Goal: Information Seeking & Learning: Learn about a topic

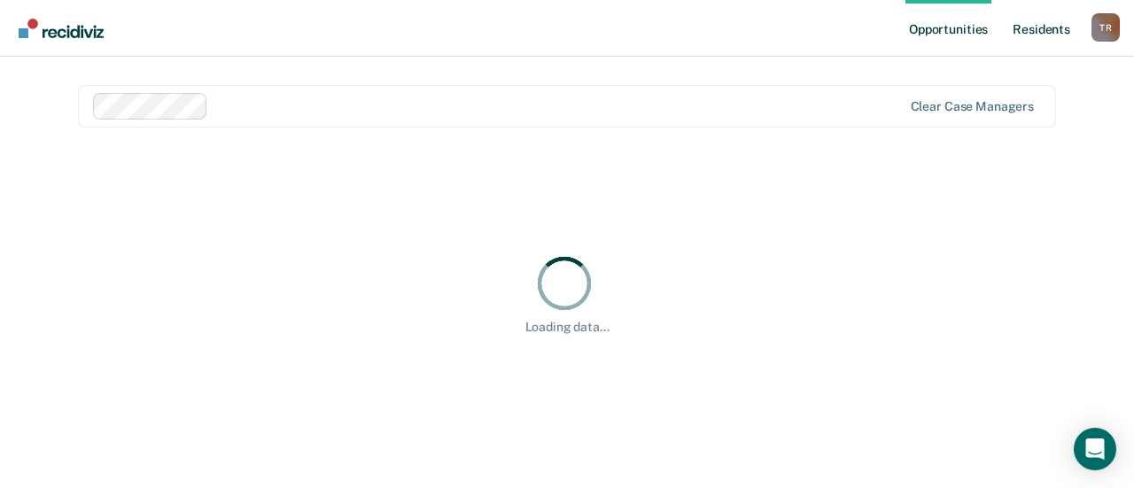
click at [1029, 33] on link "Resident s" at bounding box center [1041, 28] width 65 height 57
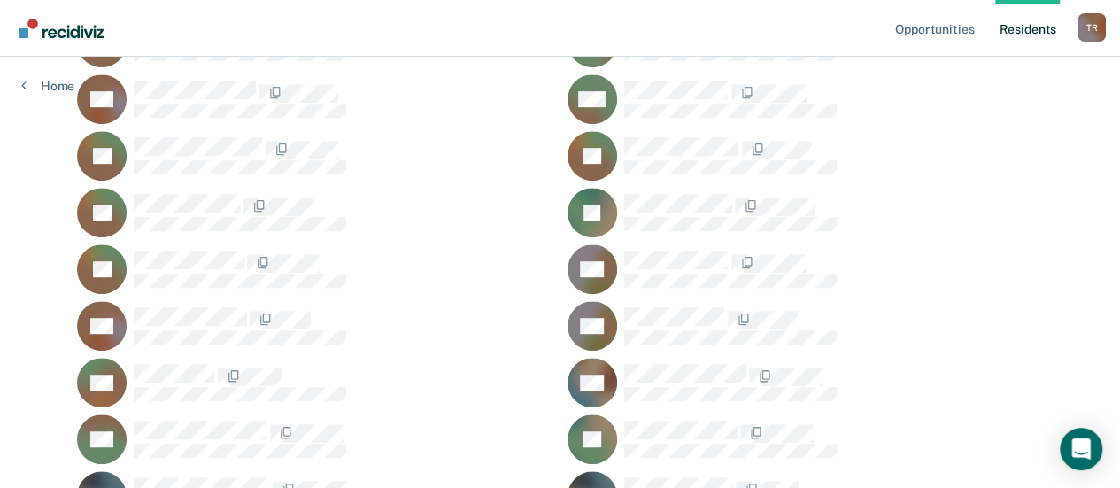
scroll to position [384, 0]
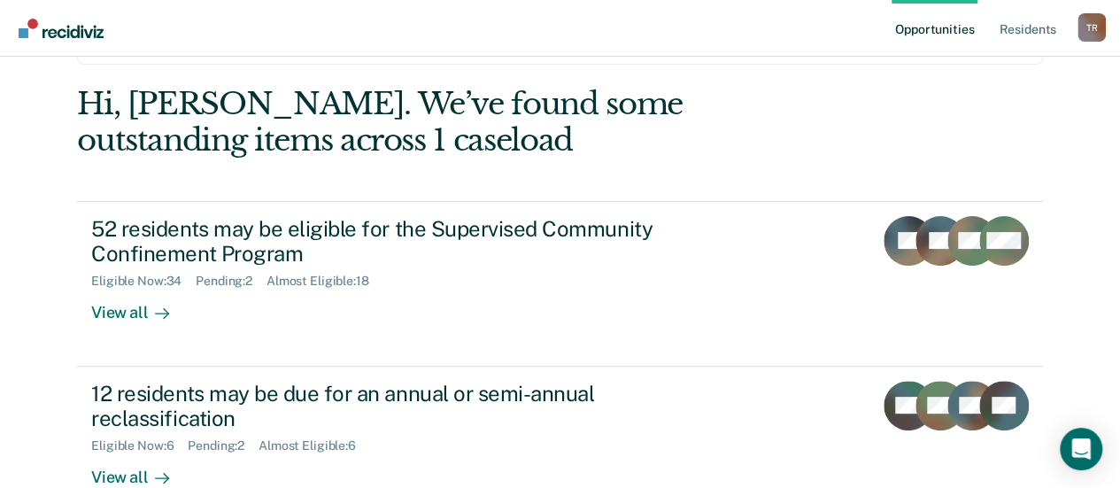
scroll to position [29, 0]
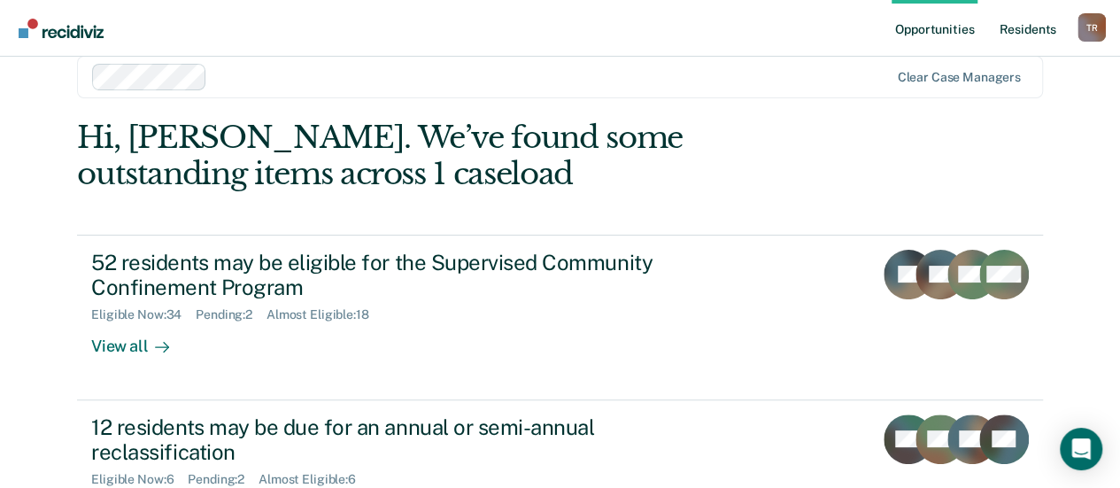
click at [1045, 31] on link "Resident s" at bounding box center [1027, 28] width 65 height 57
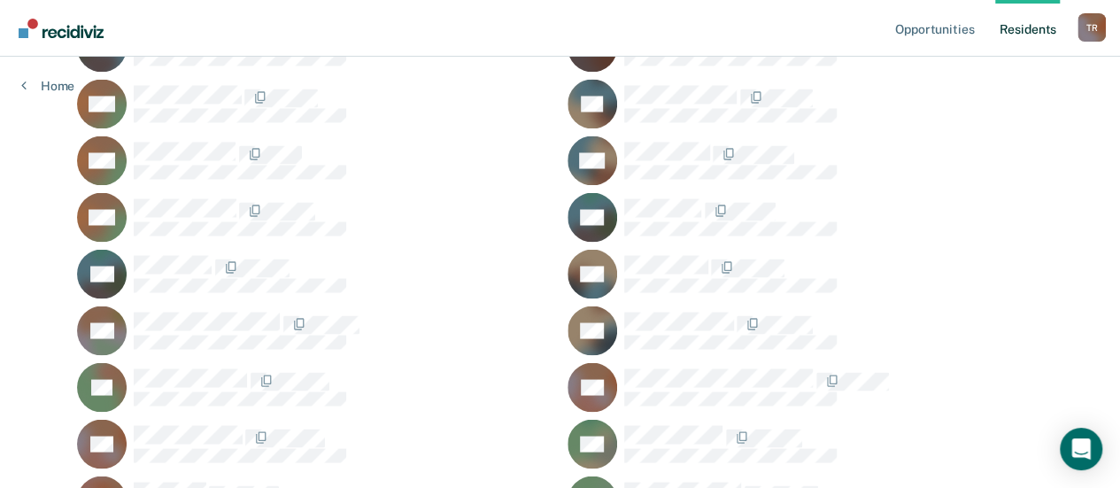
scroll to position [1584, 0]
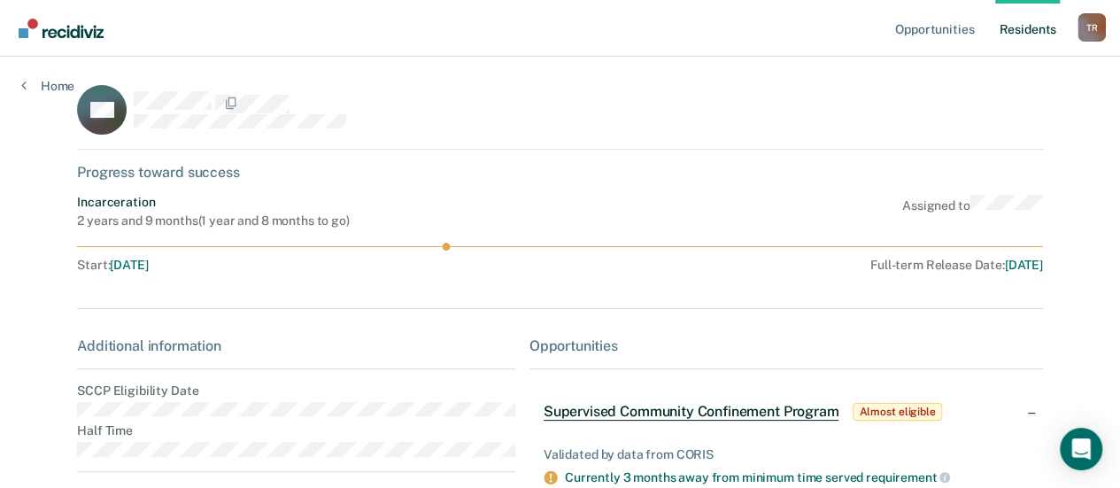
click at [1020, 24] on link "Resident s" at bounding box center [1027, 28] width 65 height 57
